Goal: Transaction & Acquisition: Purchase product/service

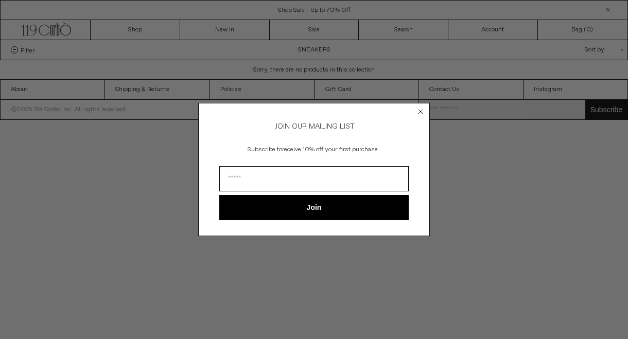
click at [419, 108] on circle "Close dialog" at bounding box center [421, 112] width 10 height 10
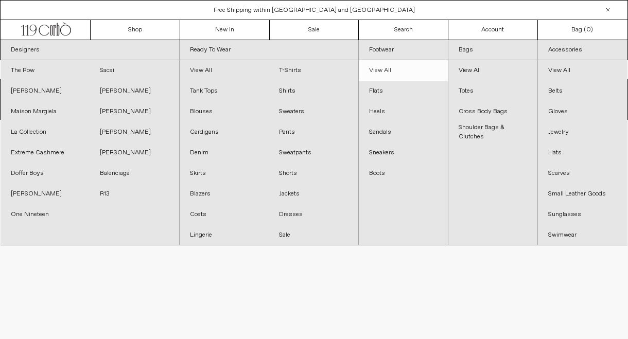
click at [388, 70] on link "View All" at bounding box center [403, 70] width 89 height 21
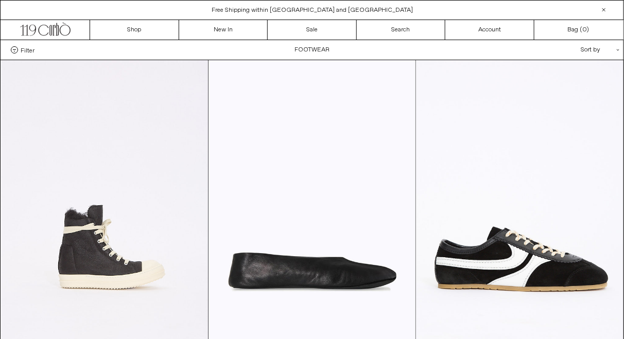
click at [594, 47] on div "Sort by .cls-1{fill:#231f20}" at bounding box center [567, 50] width 93 height 20
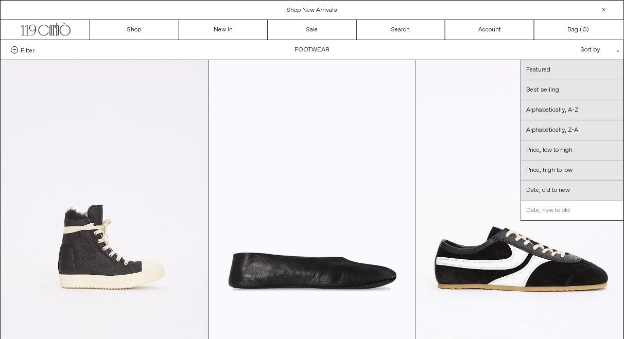
click at [551, 208] on link "Date, new to old" at bounding box center [572, 211] width 102 height 20
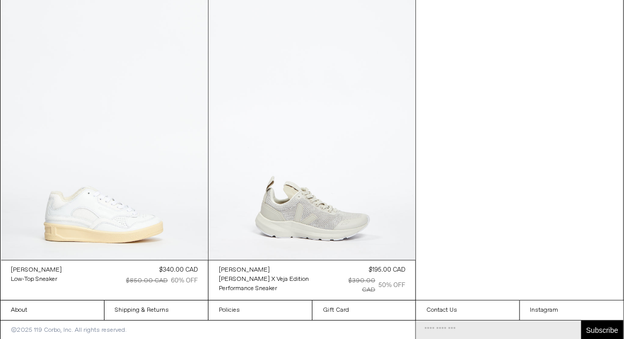
scroll to position [6990, 0]
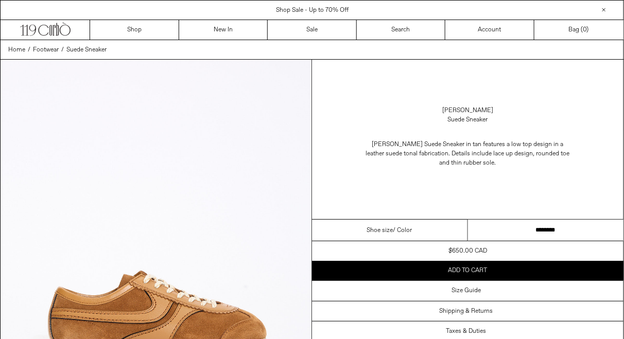
click at [554, 242] on select "**********" at bounding box center [546, 231] width 156 height 22
